Goal: Task Accomplishment & Management: Complete application form

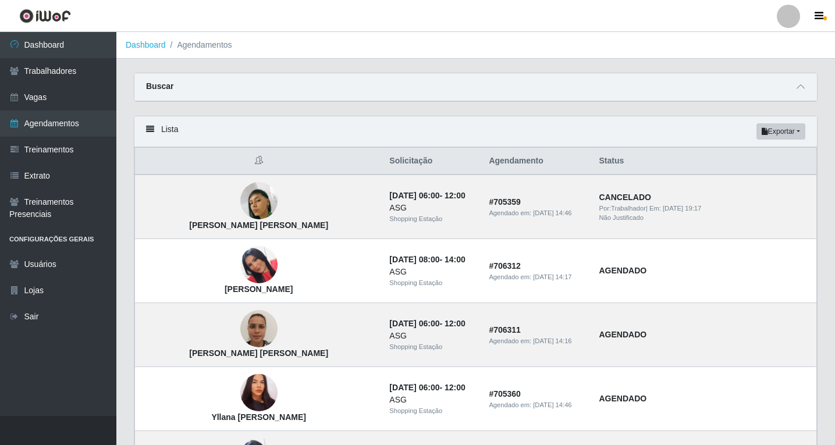
scroll to position [116, 0]
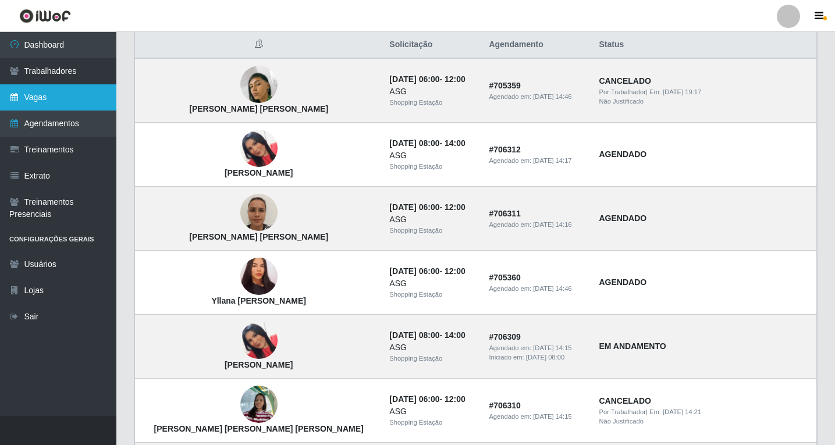
click at [55, 101] on link "Vagas" at bounding box center [58, 97] width 116 height 26
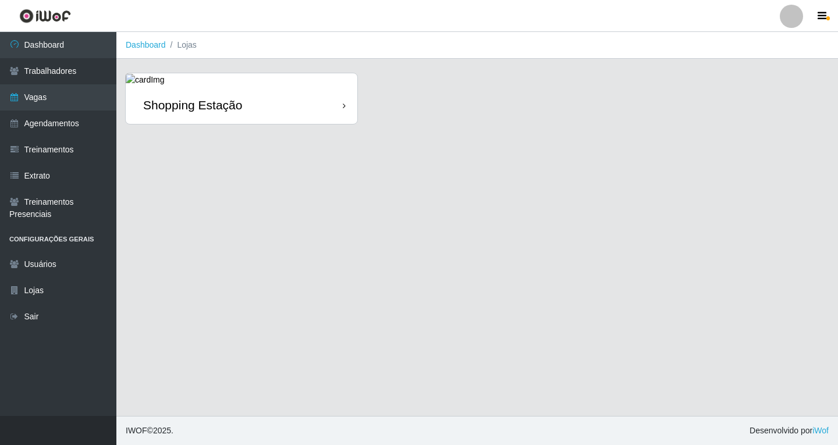
click at [344, 106] on icon at bounding box center [344, 106] width 3 height 8
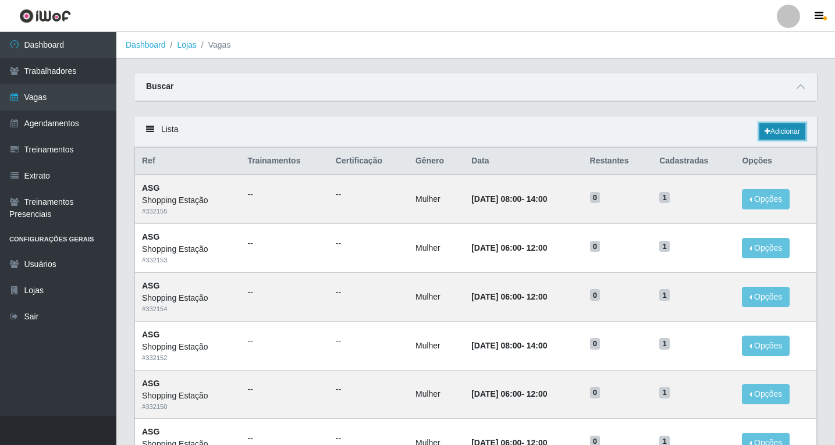
click at [777, 133] on link "Adicionar" at bounding box center [782, 131] width 46 height 16
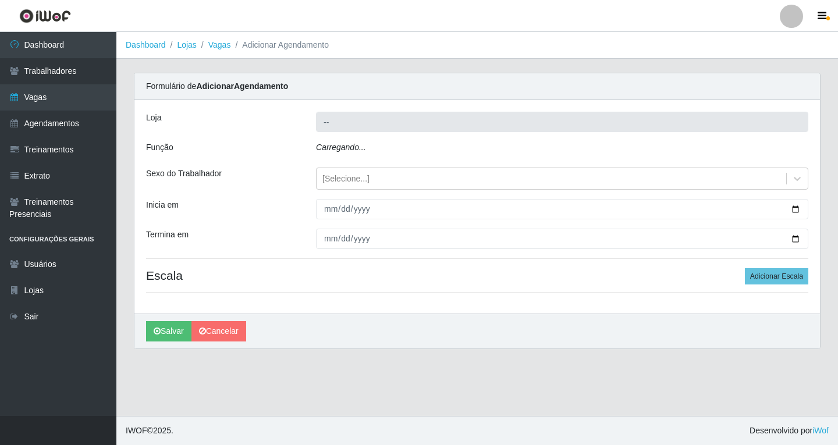
type input "Shopping Estação"
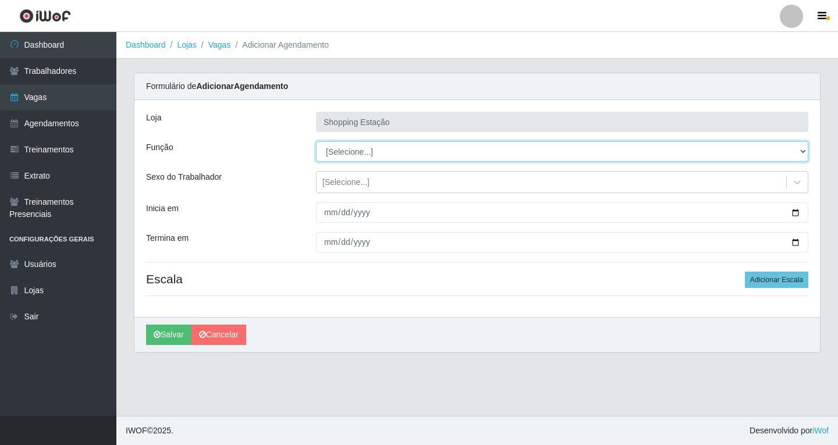
click at [337, 151] on select "[Selecione...] ASG ASG + ASG ++ Operador de Caixa Operador de Caixa + Operador …" at bounding box center [562, 151] width 492 height 20
select select "16"
click at [316, 141] on select "[Selecione...] ASG ASG + ASG ++ Operador de Caixa Operador de Caixa + Operador …" at bounding box center [562, 151] width 492 height 20
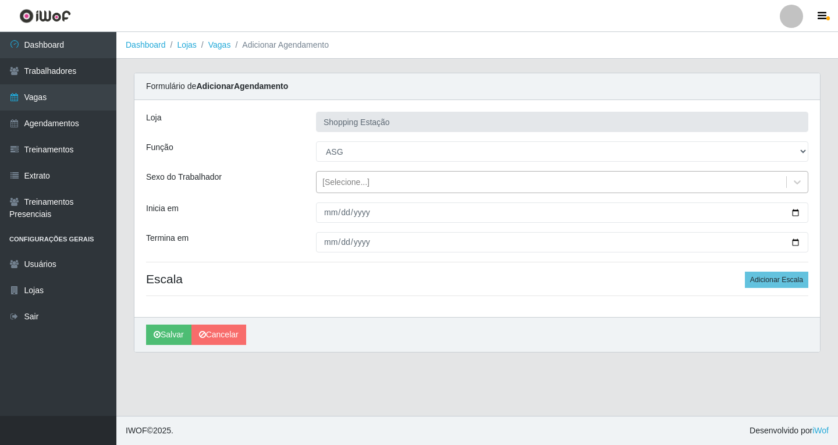
click at [340, 184] on div "[Selecione...]" at bounding box center [345, 182] width 47 height 12
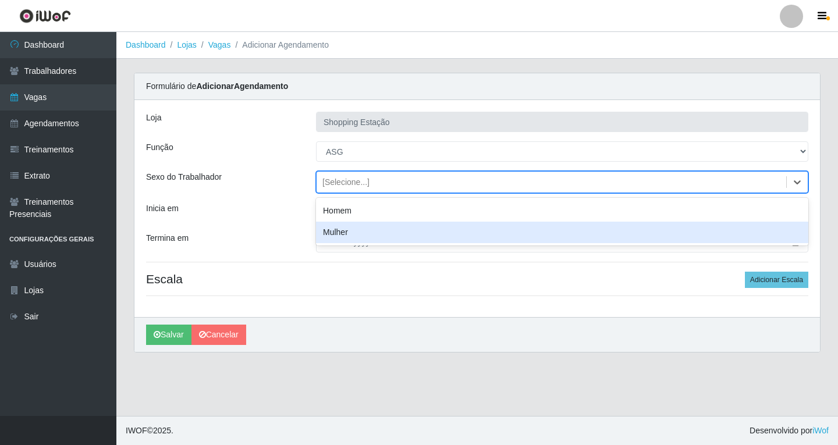
click at [340, 233] on div "Mulher" at bounding box center [562, 233] width 492 height 22
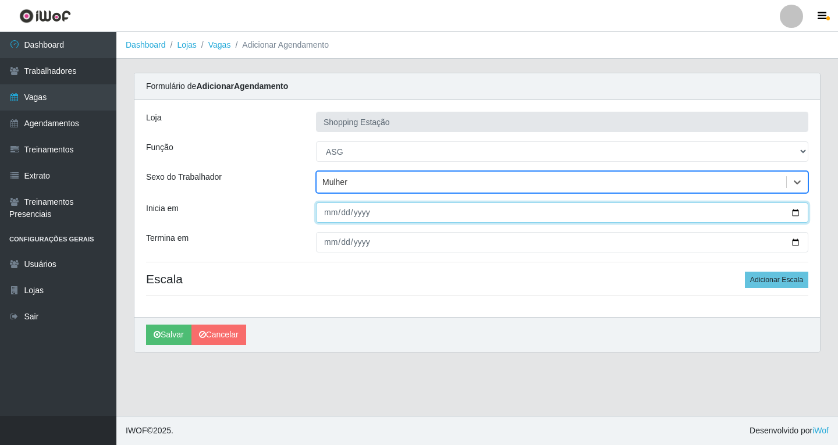
click at [331, 215] on input "Inicia em" at bounding box center [562, 212] width 492 height 20
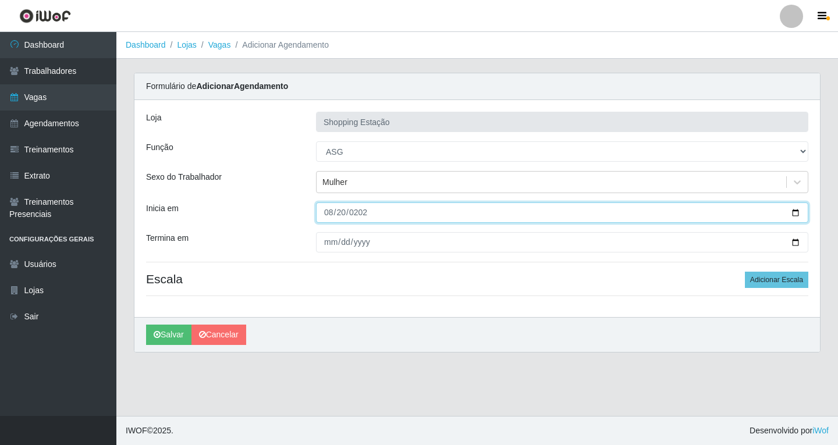
type input "2025-08-20"
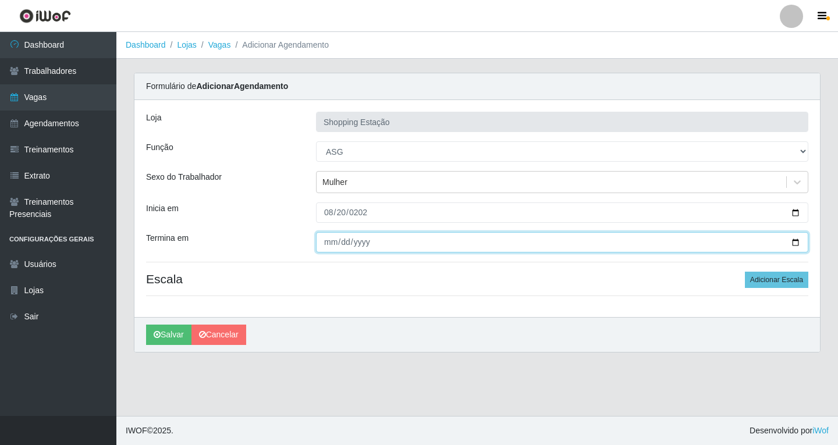
click at [324, 247] on input "Termina em" at bounding box center [562, 242] width 492 height 20
type input "2025-08-20"
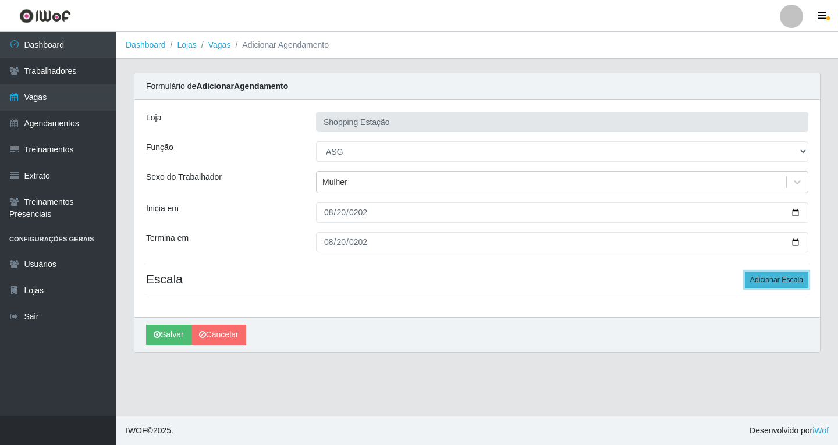
click at [755, 287] on button "Adicionar Escala" at bounding box center [776, 280] width 63 height 16
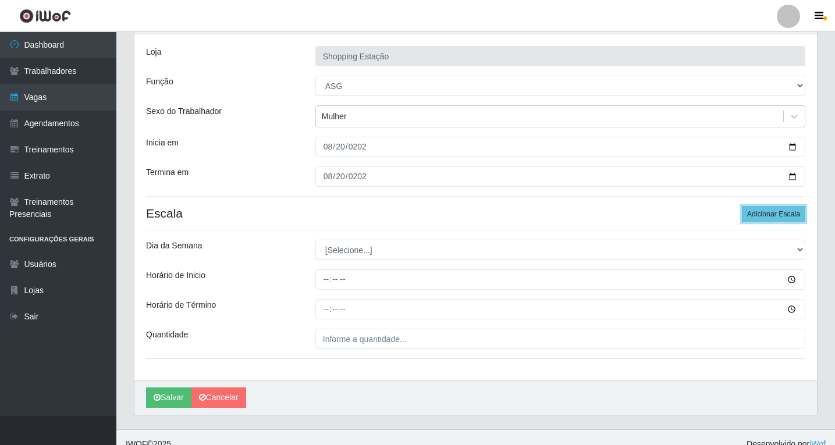
scroll to position [79, 0]
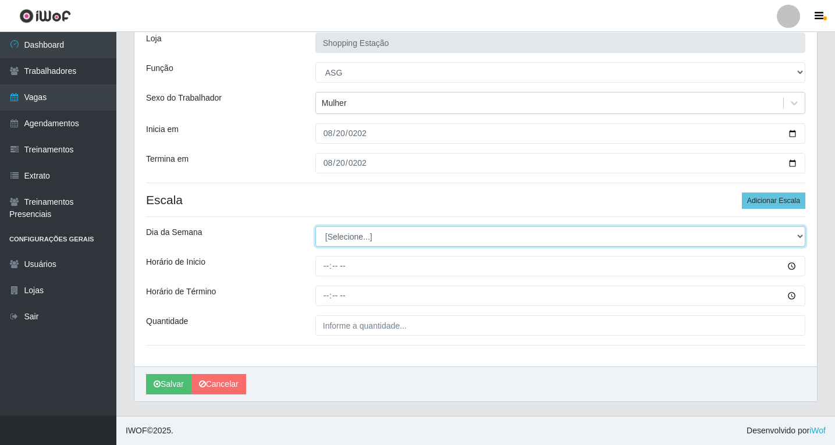
click at [342, 234] on select "[Selecione...] Segunda Terça Quarta Quinta Sexta Sábado Domingo" at bounding box center [560, 236] width 490 height 20
select select "4"
click at [315, 226] on select "[Selecione...] Segunda Terça Quarta Quinta Sexta Sábado Domingo" at bounding box center [560, 236] width 490 height 20
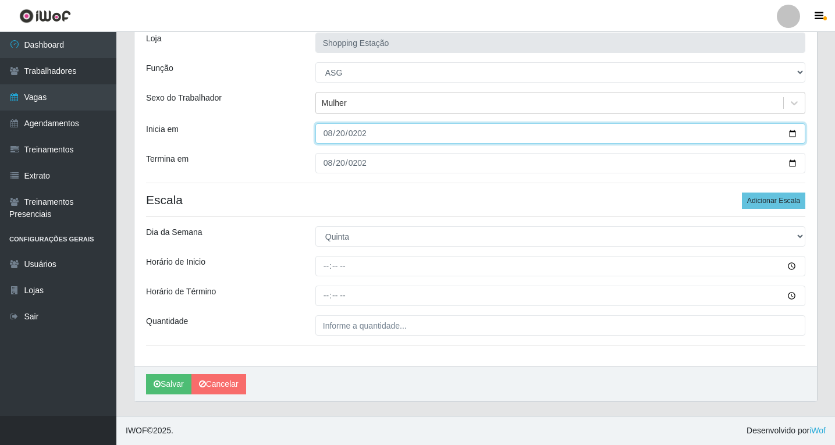
click at [331, 132] on input "2025-08-20" at bounding box center [560, 133] width 490 height 20
type input "2025-08-21"
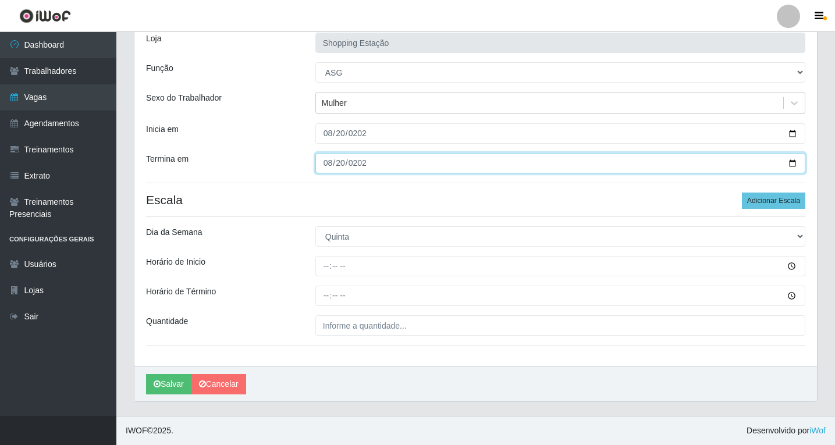
click at [329, 164] on input "2025-08-20" at bounding box center [560, 163] width 490 height 20
type input "2025-08-21"
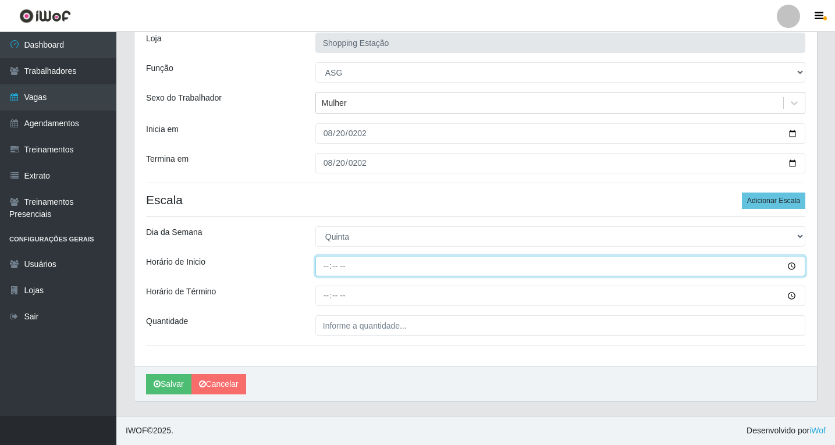
click at [325, 266] on input "Horário de Inicio" at bounding box center [560, 266] width 490 height 20
type input "12:00"
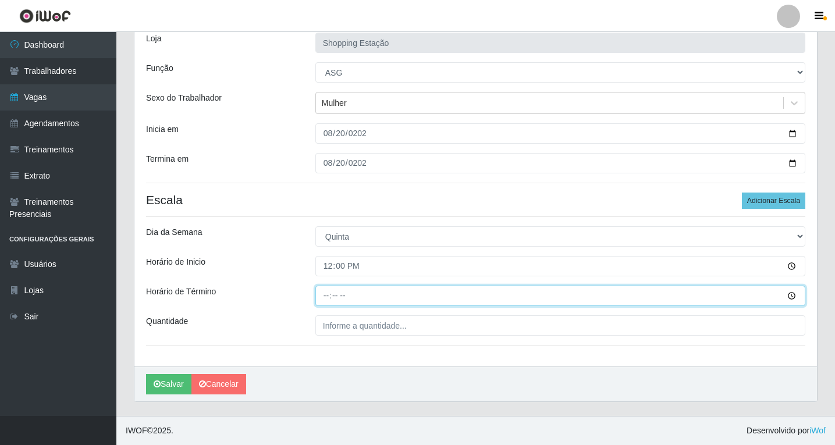
click at [322, 295] on input "Horário de Término" at bounding box center [560, 296] width 490 height 20
type input "18:00"
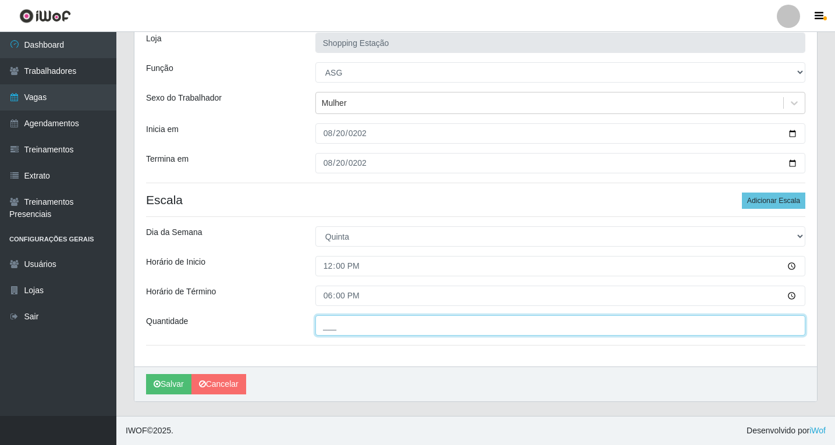
click at [329, 329] on input "___" at bounding box center [560, 325] width 490 height 20
type input "1__"
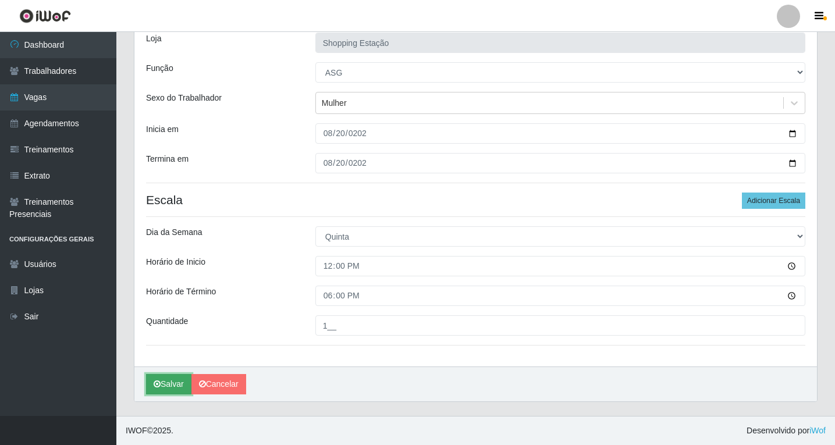
click at [173, 386] on button "Salvar" at bounding box center [168, 384] width 45 height 20
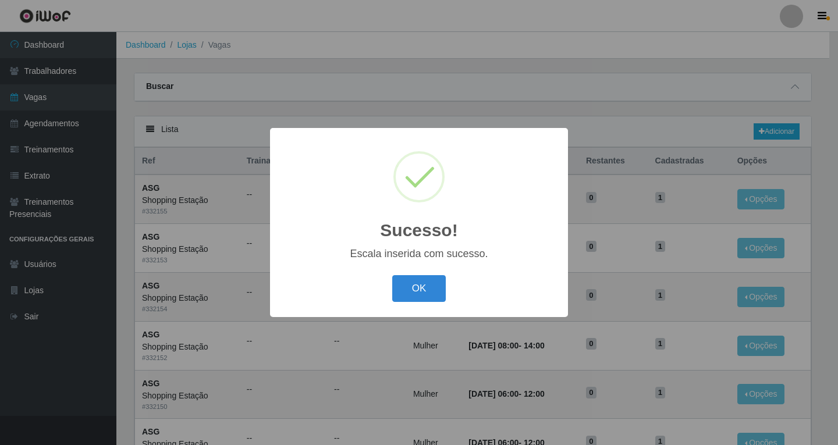
click at [392, 275] on button "OK" at bounding box center [419, 288] width 54 height 27
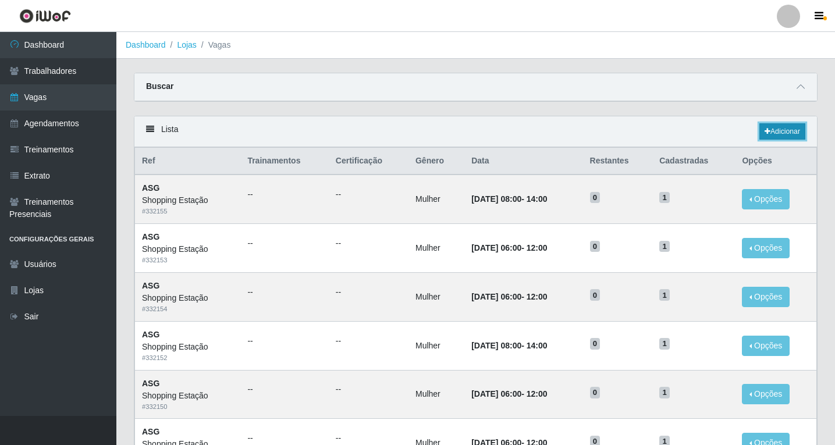
click at [783, 132] on link "Adicionar" at bounding box center [782, 131] width 46 height 16
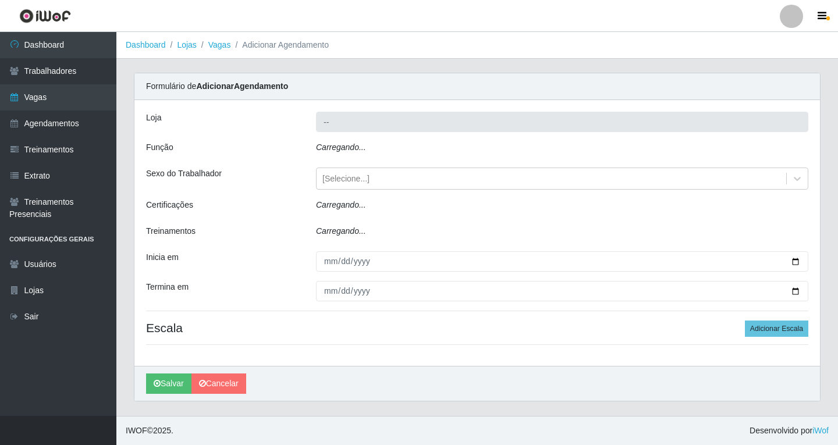
type input "Shopping Estação"
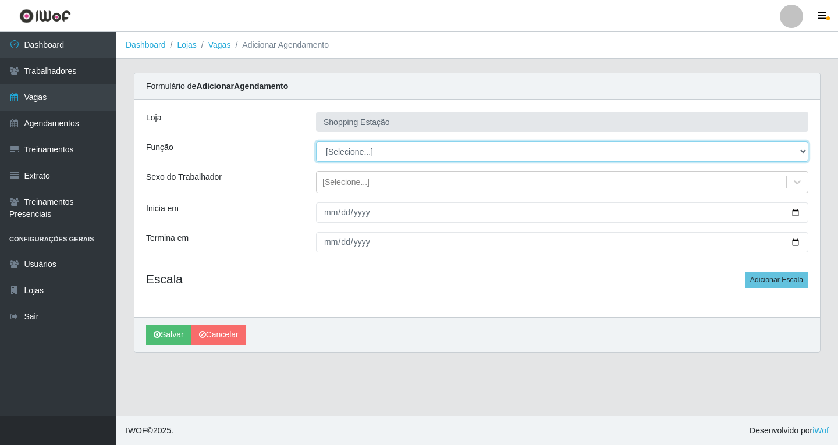
click at [351, 153] on select "[Selecione...] ASG ASG + ASG ++ Operador de Caixa Operador de Caixa + Operador …" at bounding box center [562, 151] width 492 height 20
select select "16"
click at [316, 141] on select "[Selecione...] ASG ASG + ASG ++ Operador de Caixa Operador de Caixa + Operador …" at bounding box center [562, 151] width 492 height 20
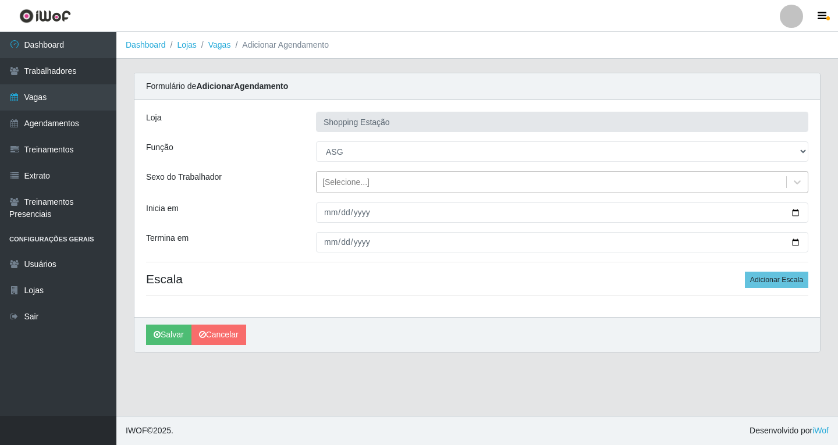
click at [337, 186] on div "[Selecione...]" at bounding box center [345, 182] width 47 height 12
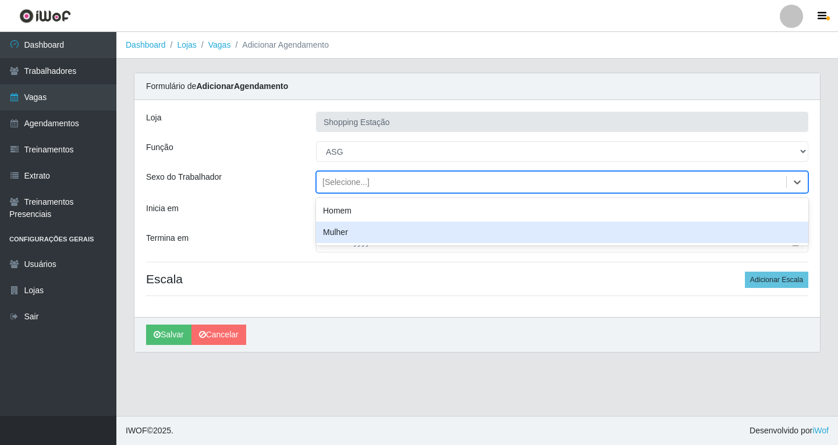
click at [339, 232] on div "Mulher" at bounding box center [562, 233] width 492 height 22
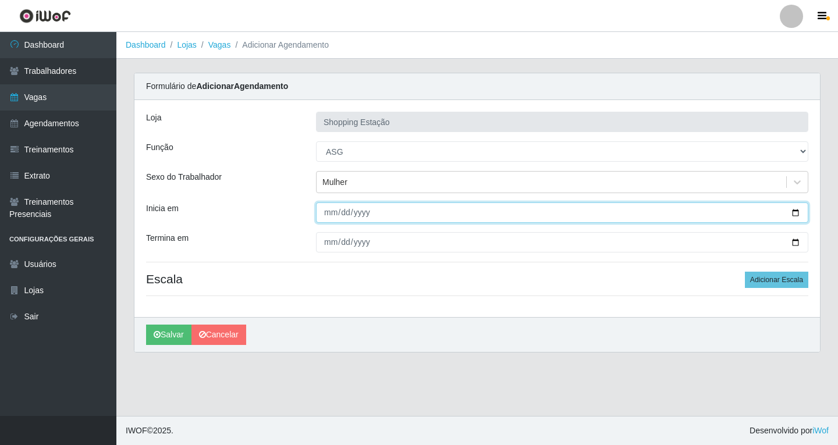
click at [325, 216] on input "Inicia em" at bounding box center [562, 212] width 492 height 20
type input "2025-08-22"
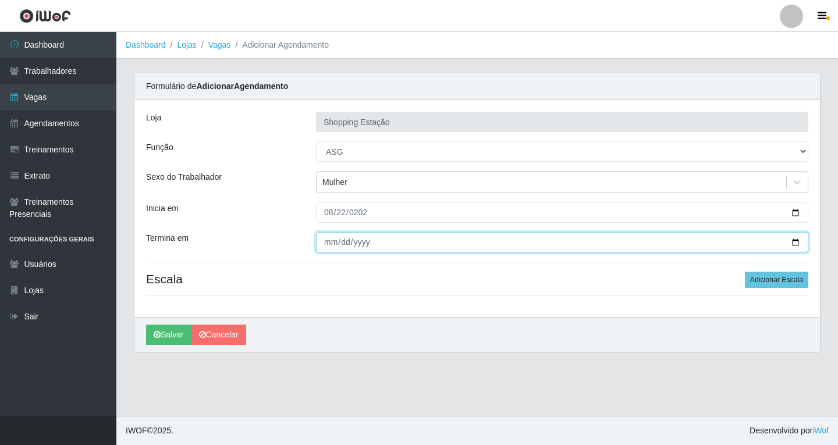
click at [329, 246] on input "Termina em" at bounding box center [562, 242] width 492 height 20
type input "2025-08-22"
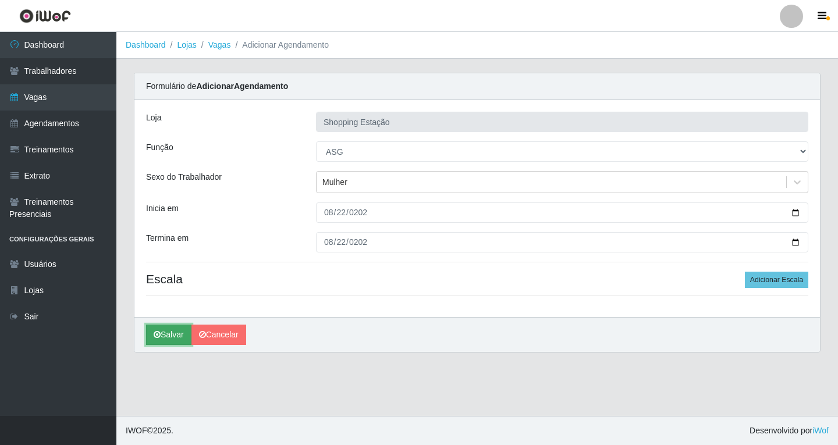
click at [173, 336] on button "Salvar" at bounding box center [168, 335] width 45 height 20
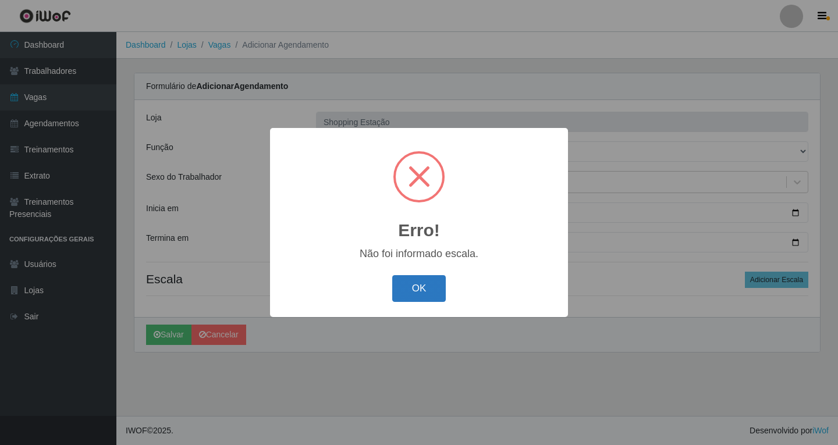
click at [437, 285] on button "OK" at bounding box center [419, 288] width 54 height 27
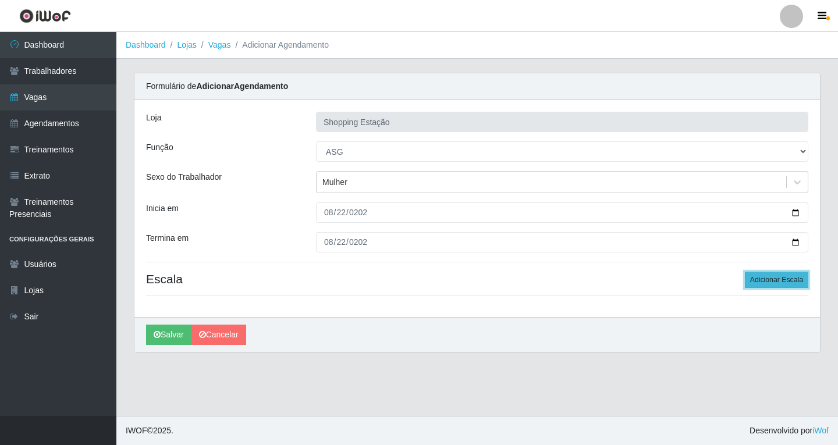
click at [788, 276] on button "Adicionar Escala" at bounding box center [776, 280] width 63 height 16
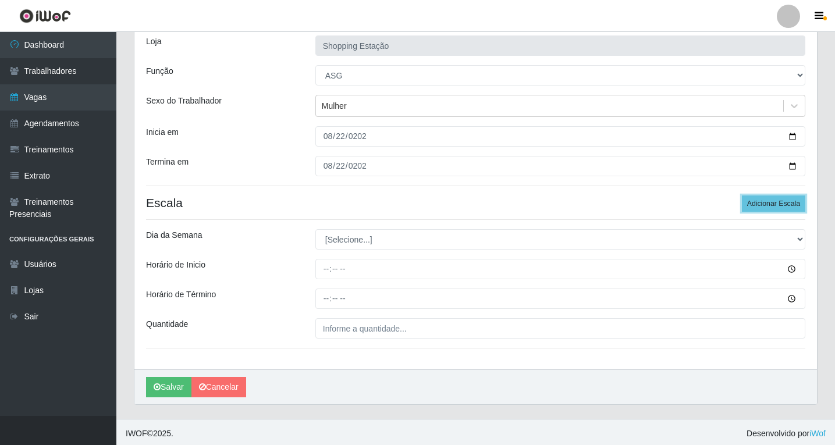
scroll to position [79, 0]
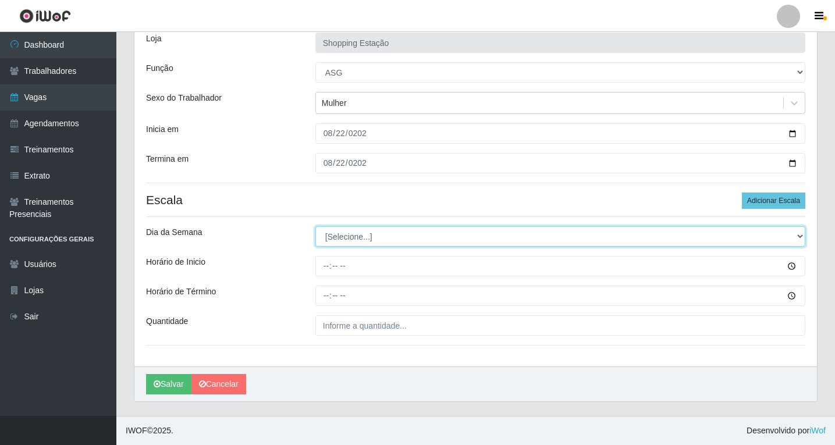
click at [358, 241] on select "[Selecione...] Segunda Terça Quarta Quinta Sexta Sábado Domingo" at bounding box center [560, 236] width 490 height 20
select select "5"
click at [315, 226] on select "[Selecione...] Segunda Terça Quarta Quinta Sexta Sábado Domingo" at bounding box center [560, 236] width 490 height 20
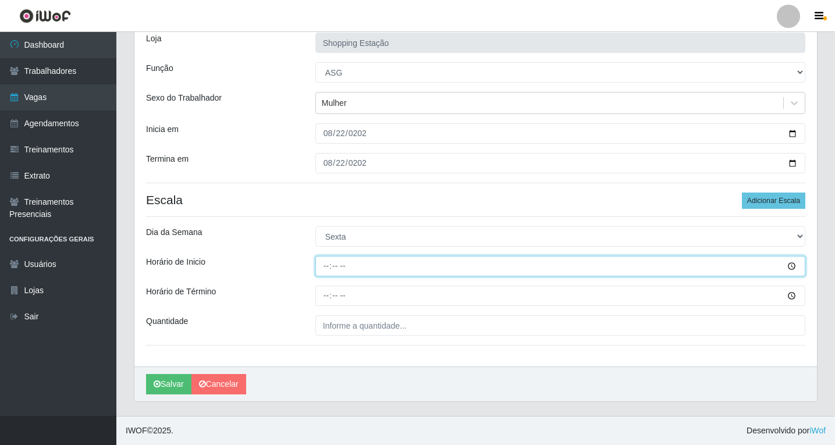
click at [329, 272] on input "Horário de Inicio" at bounding box center [560, 266] width 490 height 20
type input "12:00"
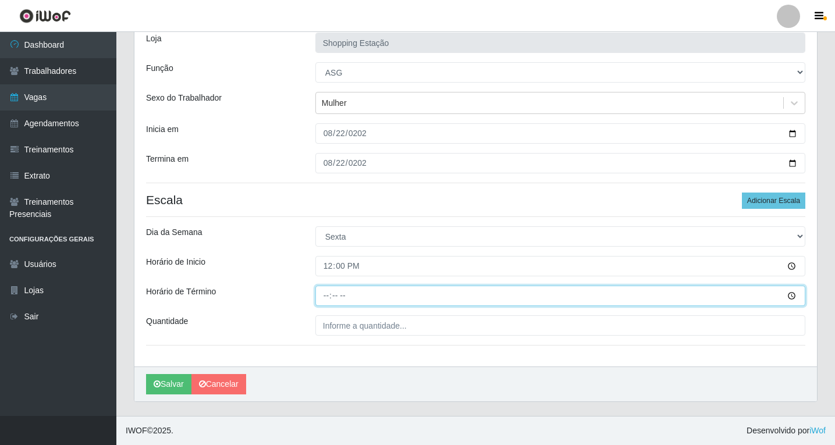
click at [325, 298] on input "Horário de Término" at bounding box center [560, 296] width 490 height 20
type input "18:00"
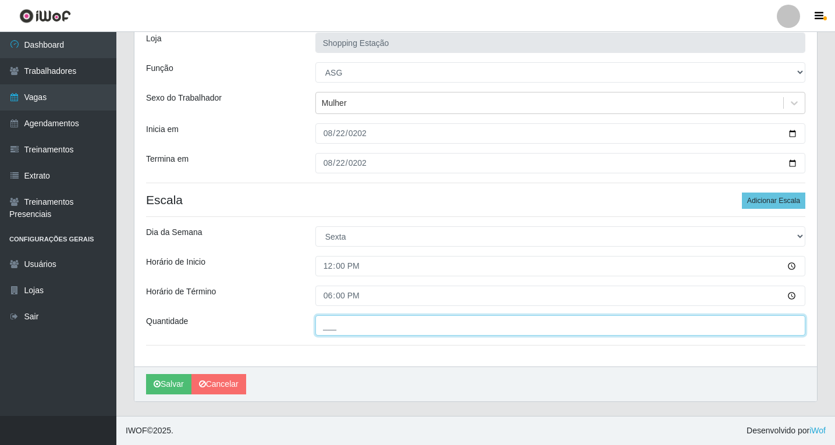
click at [338, 332] on input "___" at bounding box center [560, 325] width 490 height 20
type input "1__"
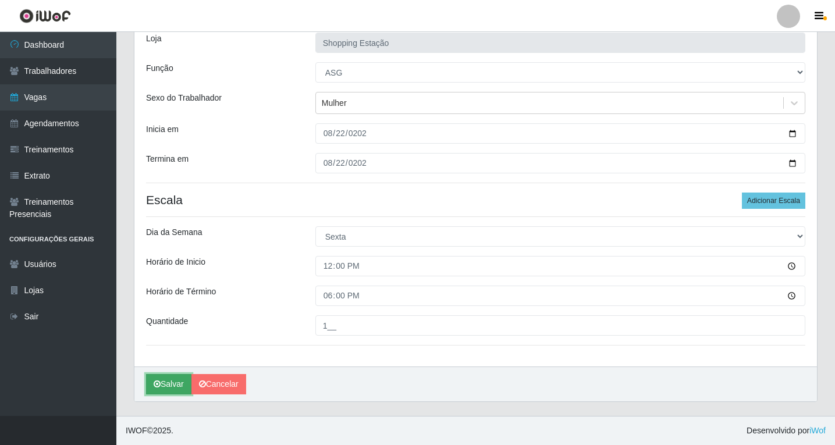
click at [172, 386] on button "Salvar" at bounding box center [168, 384] width 45 height 20
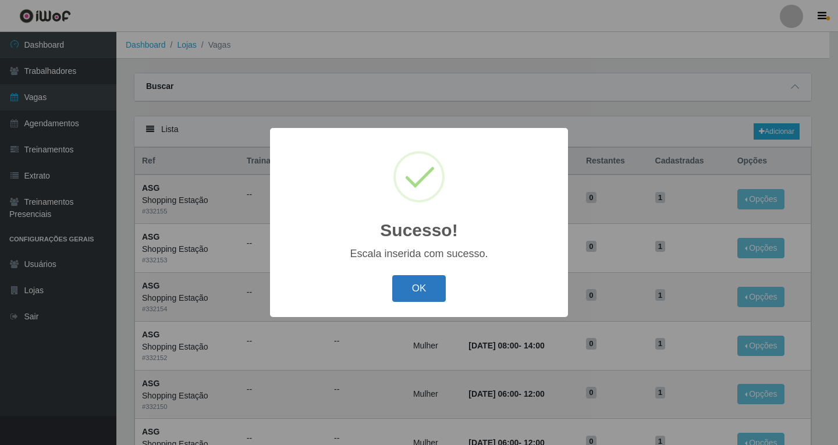
click at [424, 287] on button "OK" at bounding box center [419, 288] width 54 height 27
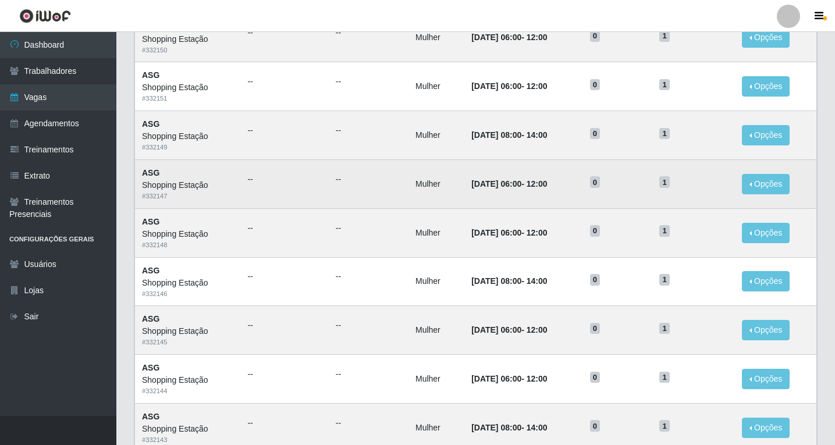
scroll to position [524, 0]
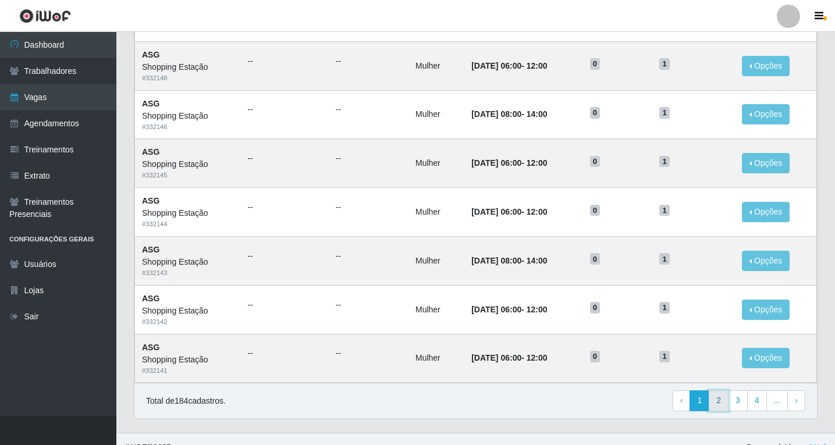
click at [719, 400] on link "2" at bounding box center [719, 400] width 20 height 21
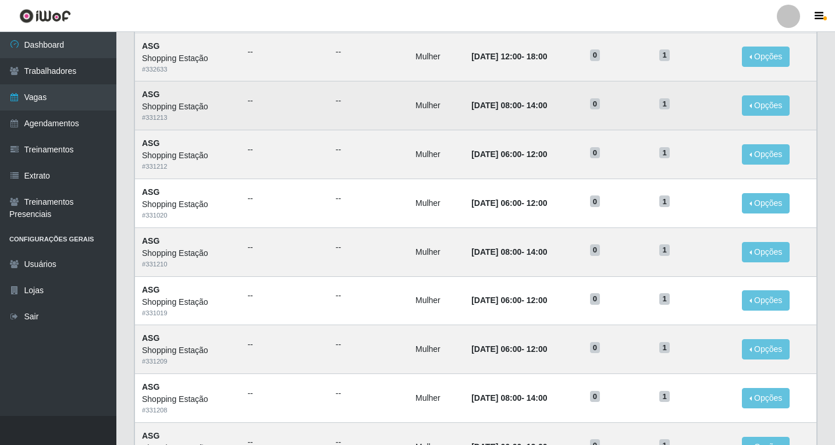
scroll to position [349, 0]
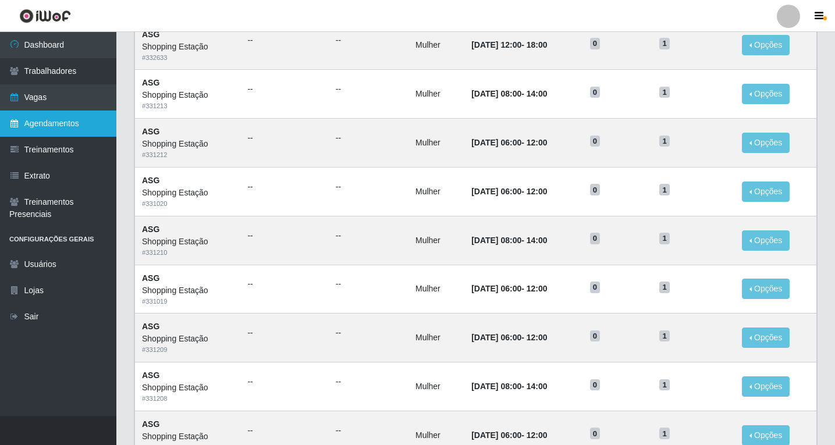
click at [53, 118] on link "Agendamentos" at bounding box center [58, 124] width 116 height 26
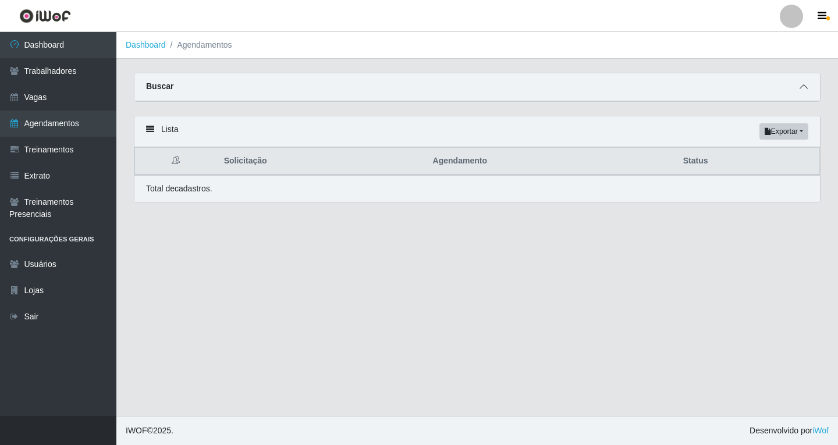
click at [806, 91] on icon at bounding box center [804, 87] width 8 height 8
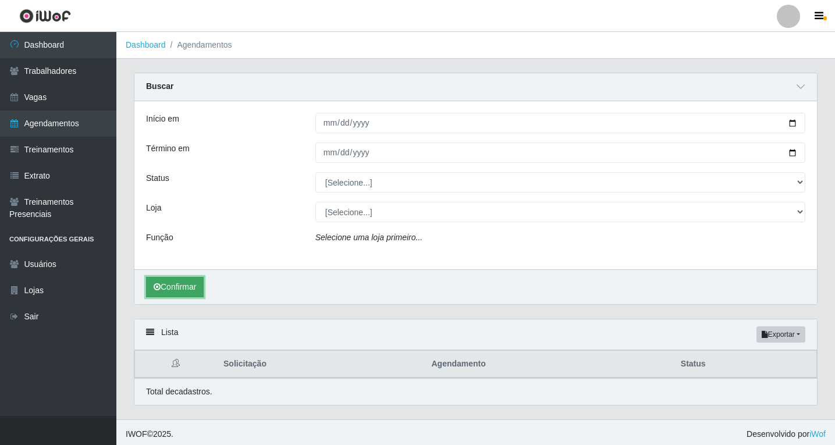
click at [175, 287] on button "Confirmar" at bounding box center [175, 287] width 58 height 20
click at [802, 90] on icon at bounding box center [801, 87] width 8 height 8
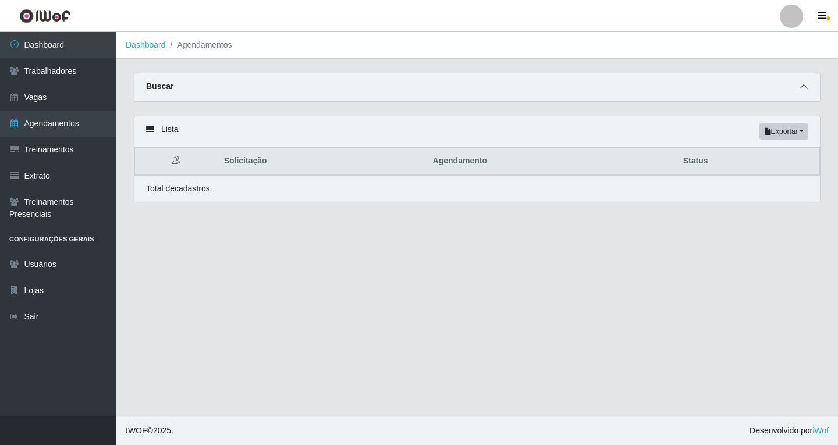
click at [809, 90] on span at bounding box center [804, 86] width 14 height 13
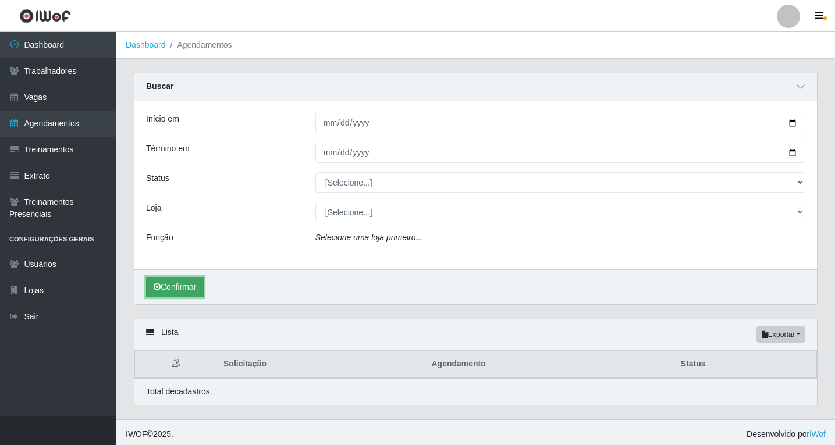
click at [186, 291] on button "Confirmar" at bounding box center [175, 287] width 58 height 20
click at [801, 90] on icon at bounding box center [801, 87] width 8 height 8
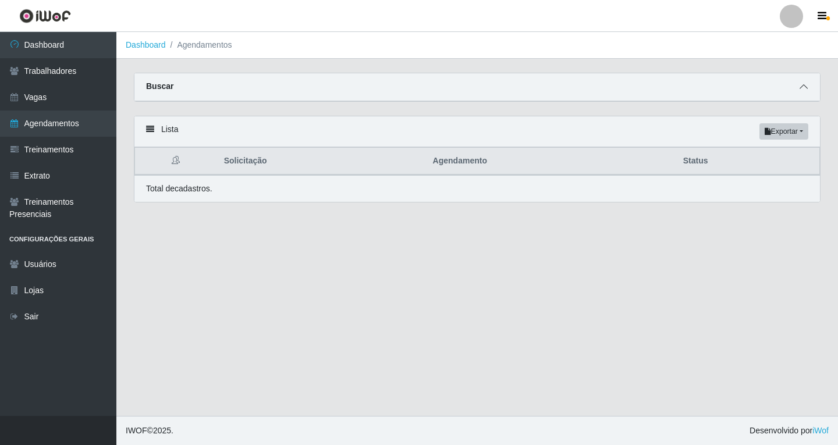
click at [798, 90] on span at bounding box center [804, 86] width 14 height 13
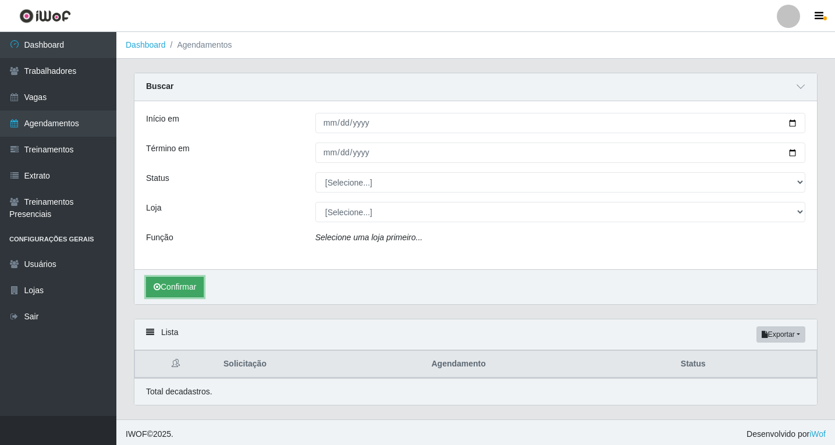
click at [189, 284] on button "Confirmar" at bounding box center [175, 287] width 58 height 20
click at [180, 288] on button "Confirmar" at bounding box center [175, 287] width 58 height 20
click at [191, 293] on button "Confirmar" at bounding box center [175, 287] width 58 height 20
click at [800, 91] on icon at bounding box center [801, 87] width 8 height 8
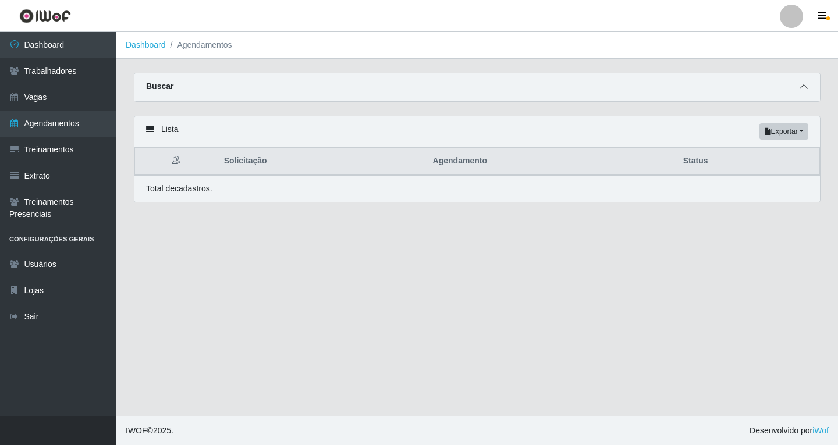
click at [801, 91] on icon at bounding box center [804, 87] width 8 height 8
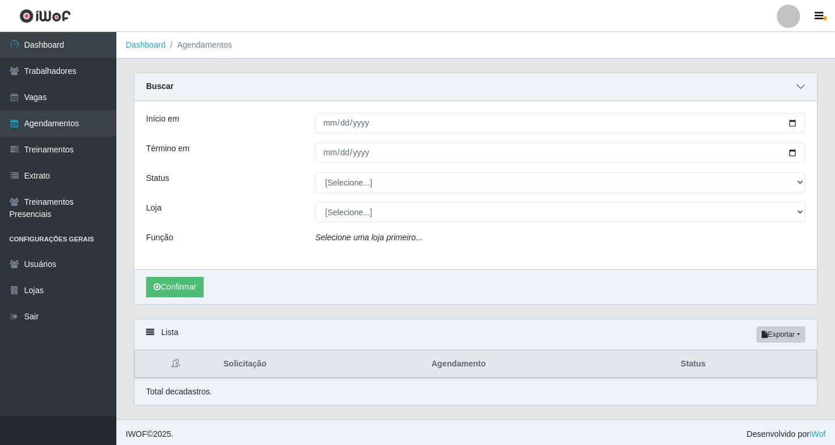
click at [801, 91] on icon at bounding box center [801, 87] width 8 height 8
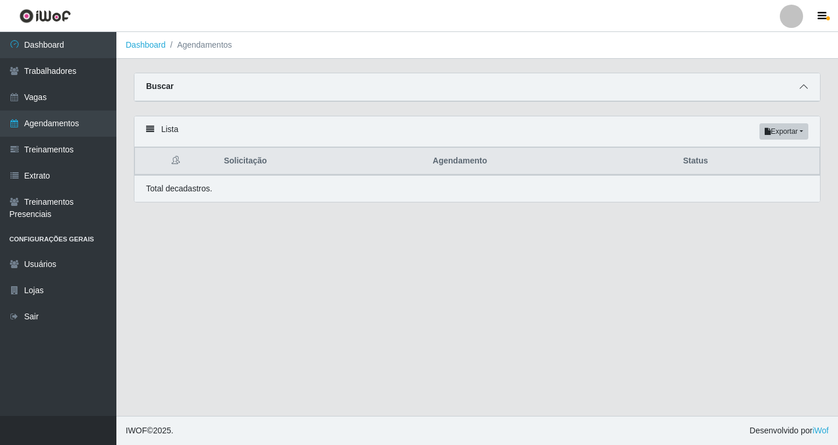
click at [803, 90] on icon at bounding box center [804, 87] width 8 height 8
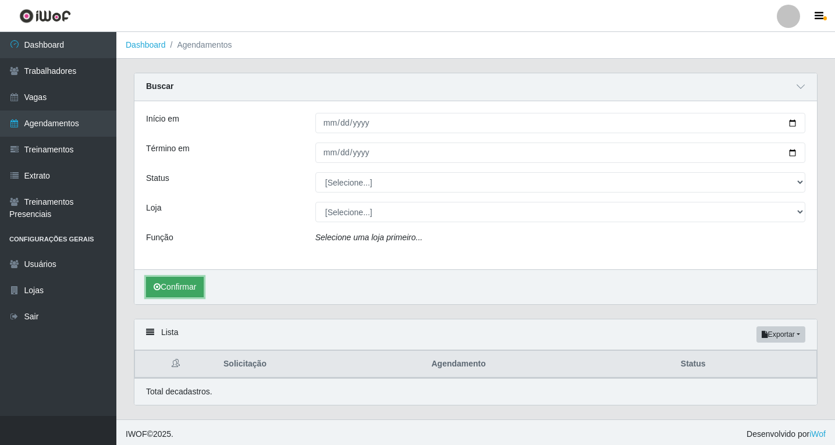
click at [190, 291] on button "Confirmar" at bounding box center [175, 287] width 58 height 20
click at [188, 287] on button "Confirmar" at bounding box center [175, 287] width 58 height 20
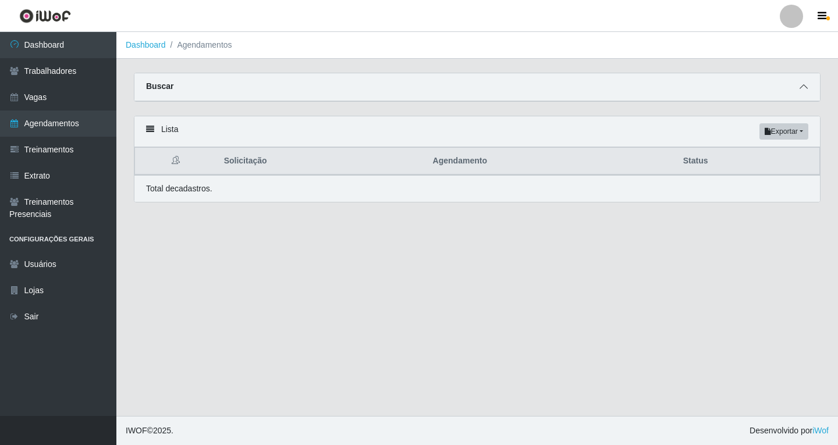
click at [804, 88] on icon at bounding box center [804, 87] width 8 height 8
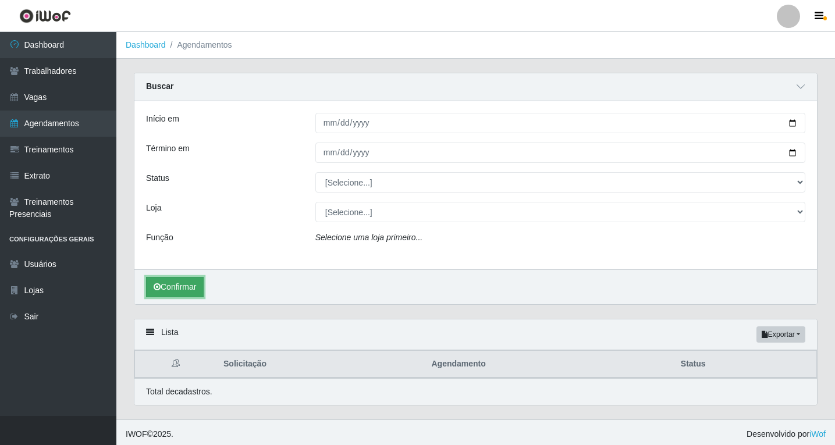
click at [172, 292] on button "Confirmar" at bounding box center [175, 287] width 58 height 20
click at [186, 293] on button "Confirmar" at bounding box center [175, 287] width 58 height 20
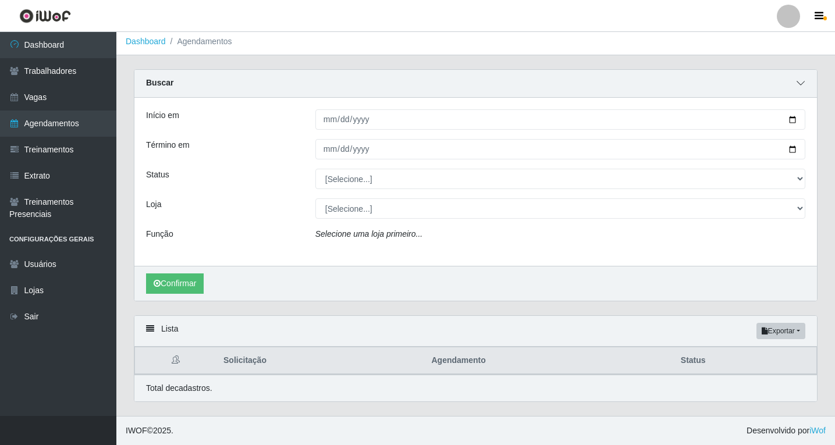
click at [801, 82] on icon at bounding box center [801, 83] width 8 height 8
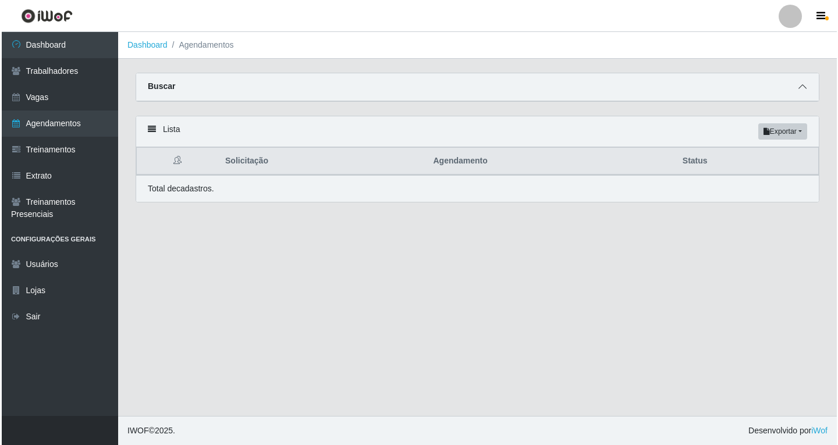
scroll to position [0, 0]
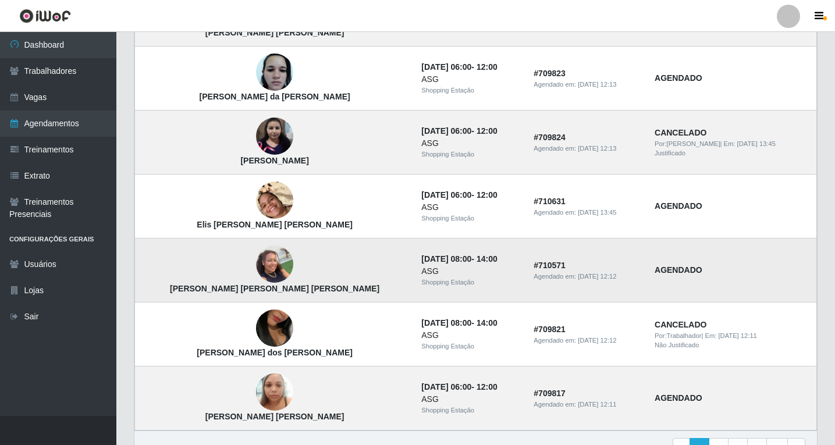
scroll to position [770, 0]
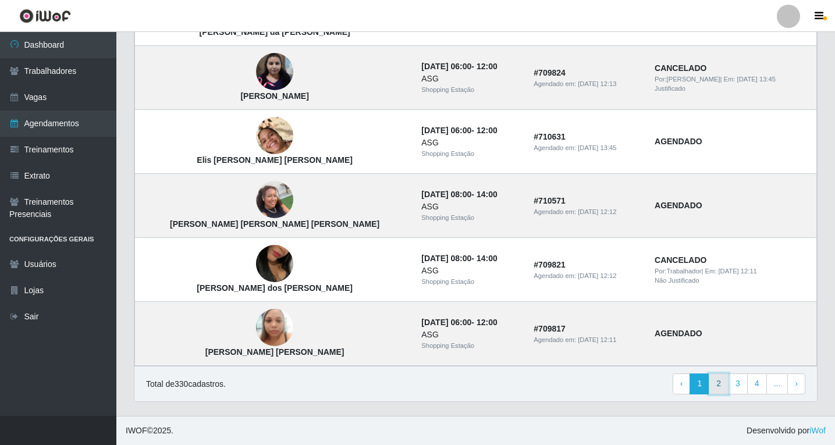
click at [721, 384] on link "2" at bounding box center [719, 384] width 20 height 21
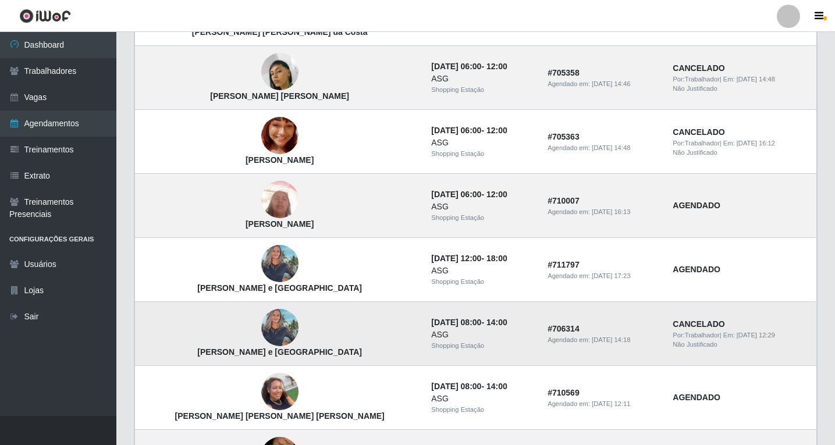
scroll to position [698, 0]
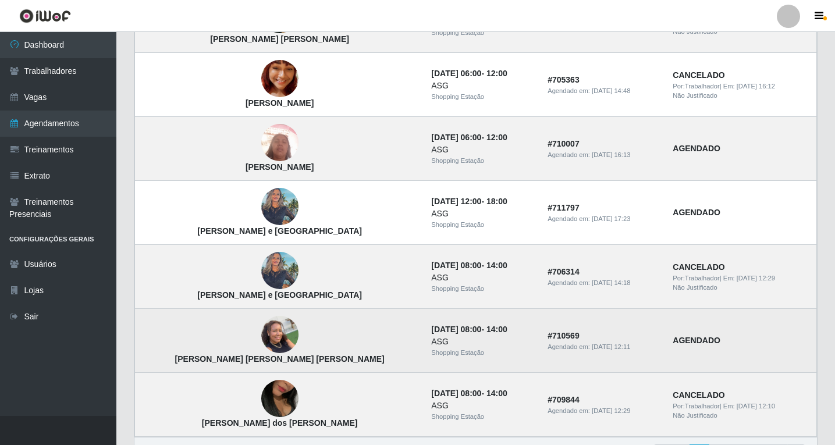
click at [261, 344] on img at bounding box center [279, 334] width 37 height 49
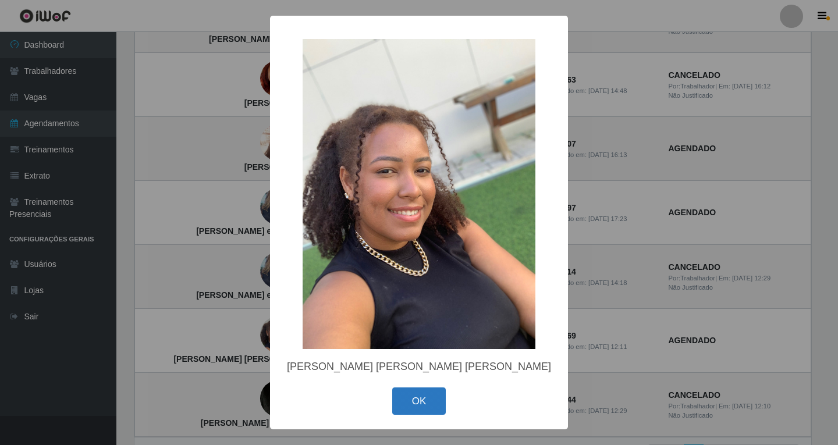
click at [411, 406] on button "OK" at bounding box center [419, 401] width 54 height 27
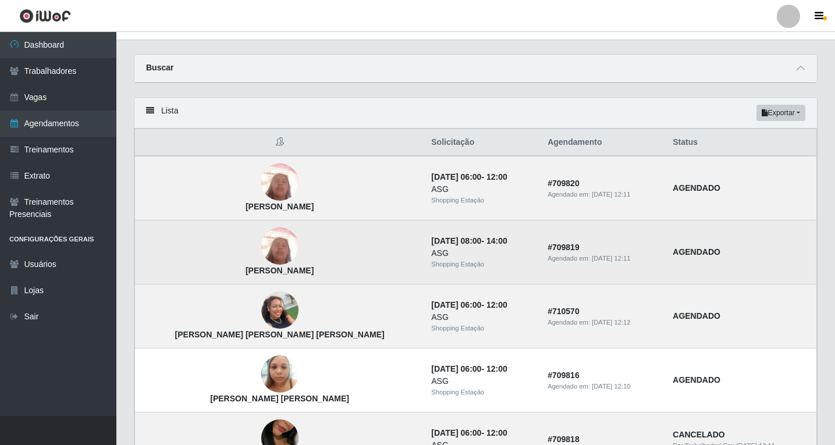
scroll to position [0, 0]
